Goal: Task Accomplishment & Management: Complete application form

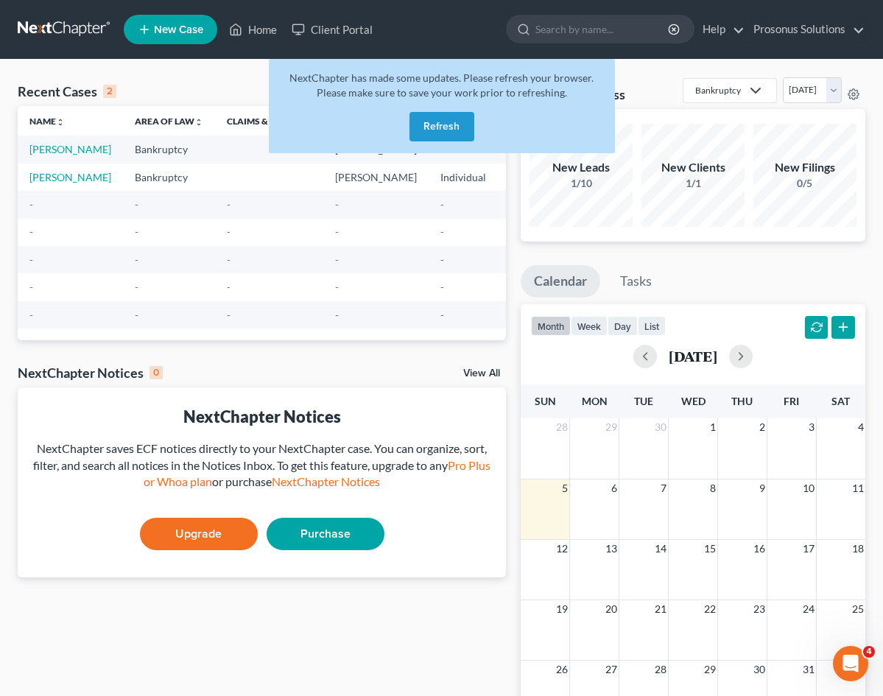
click at [452, 124] on button "Refresh" at bounding box center [442, 126] width 65 height 29
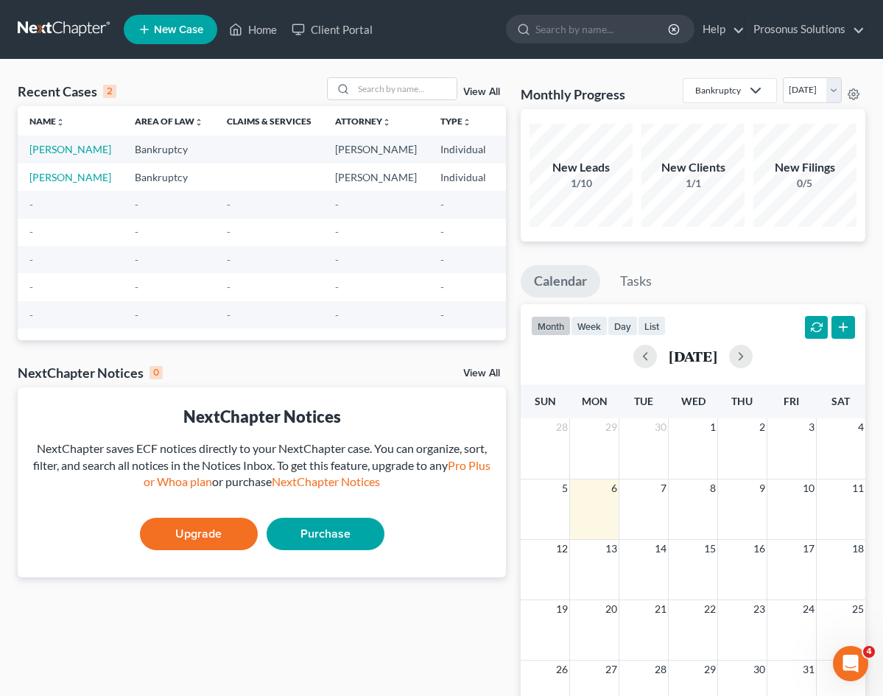
click at [175, 34] on span "New Case" at bounding box center [178, 29] width 49 height 11
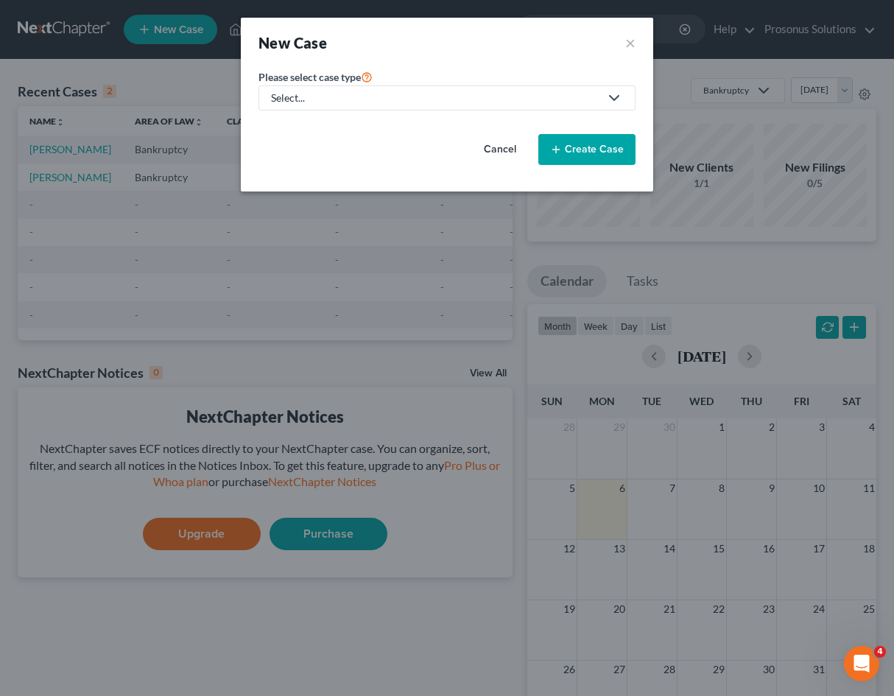
click at [327, 100] on div "Select..." at bounding box center [435, 98] width 329 height 15
click at [353, 130] on div "Bankruptcy" at bounding box center [328, 127] width 110 height 15
select select "11"
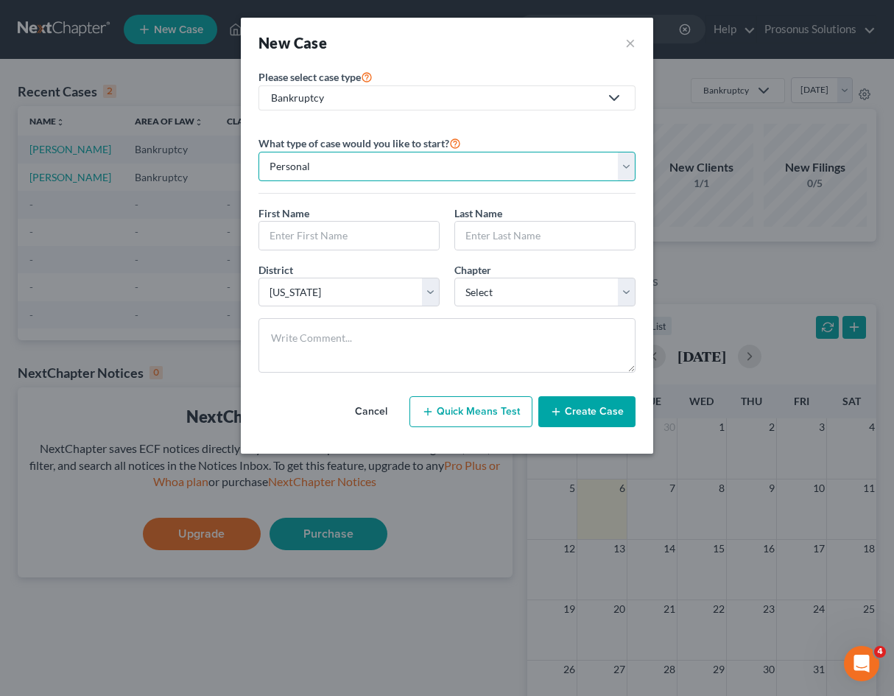
click at [383, 161] on select "Personal Business" at bounding box center [447, 166] width 377 height 29
click at [364, 408] on button "Cancel" at bounding box center [371, 411] width 65 height 29
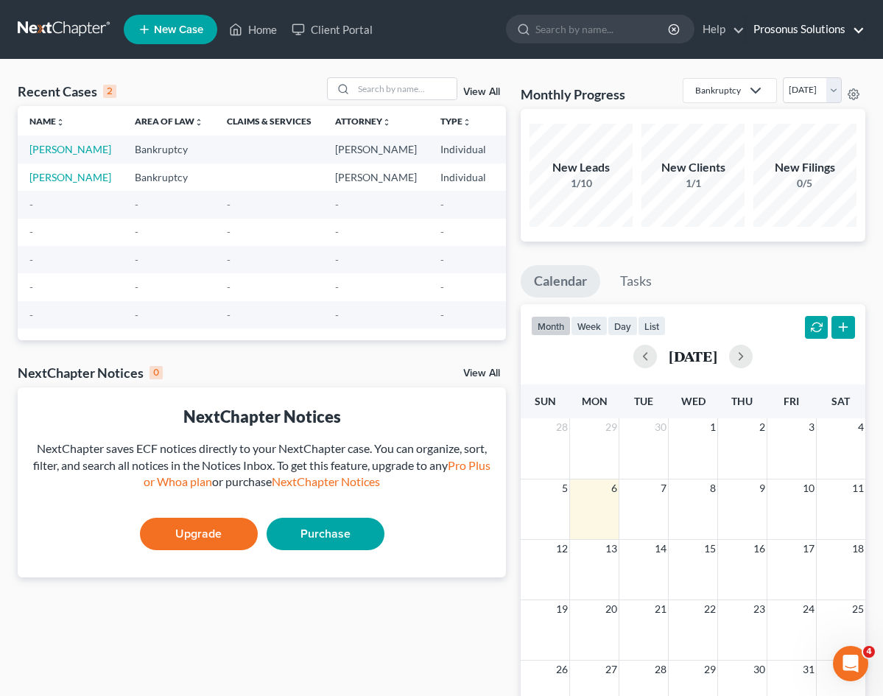
click at [847, 35] on link "Prosonus Solutions" at bounding box center [805, 29] width 119 height 27
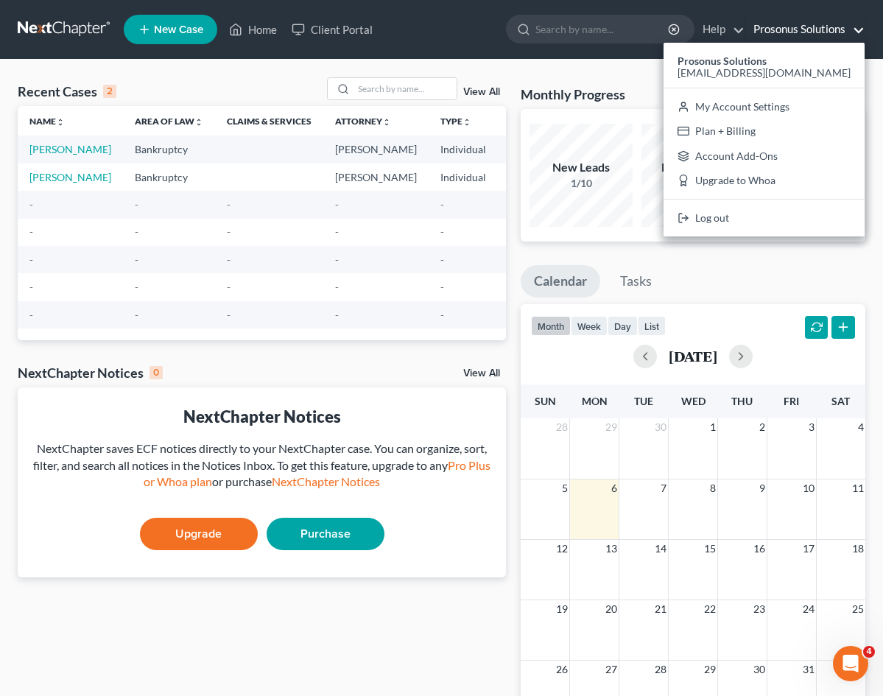
click at [847, 35] on link "Prosonus Solutions" at bounding box center [805, 29] width 119 height 27
